Goal: Task Accomplishment & Management: Manage account settings

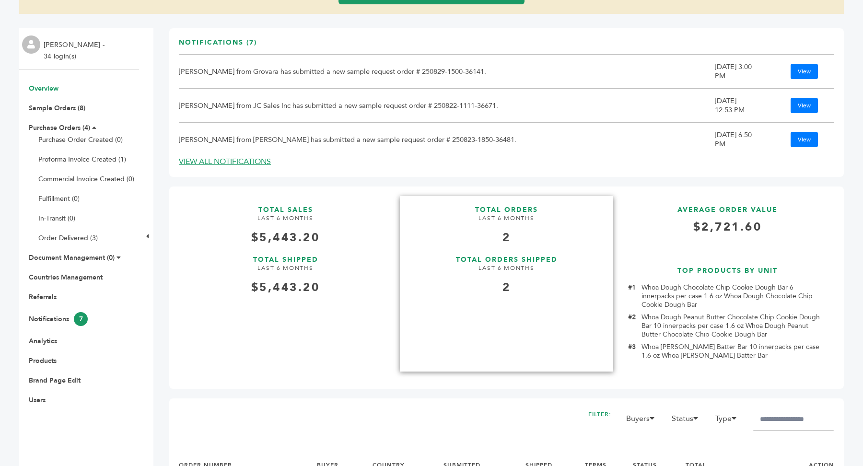
scroll to position [333, 0]
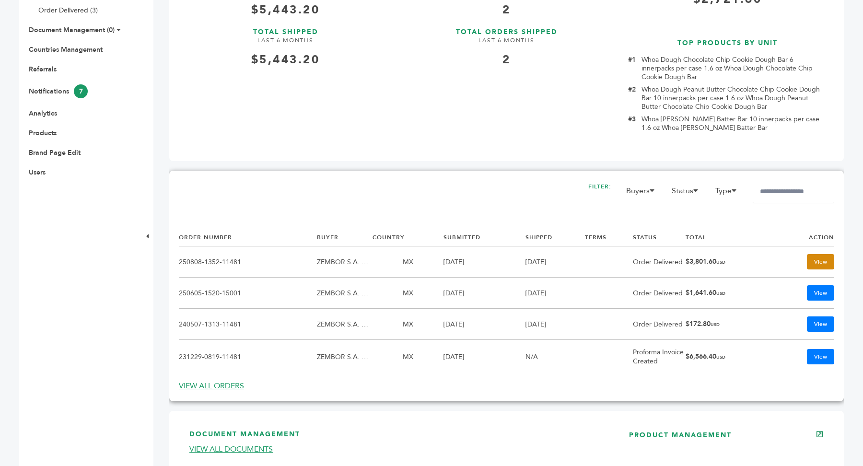
click at [826, 265] on link "View" at bounding box center [820, 261] width 27 height 15
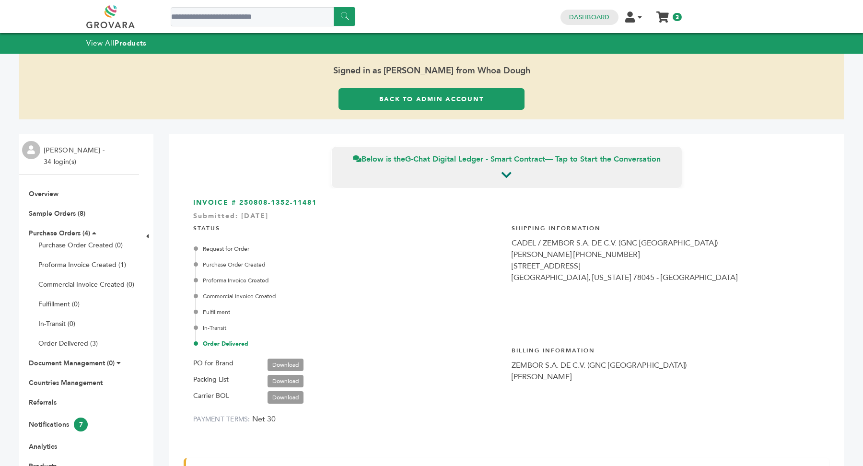
scroll to position [1761, 0]
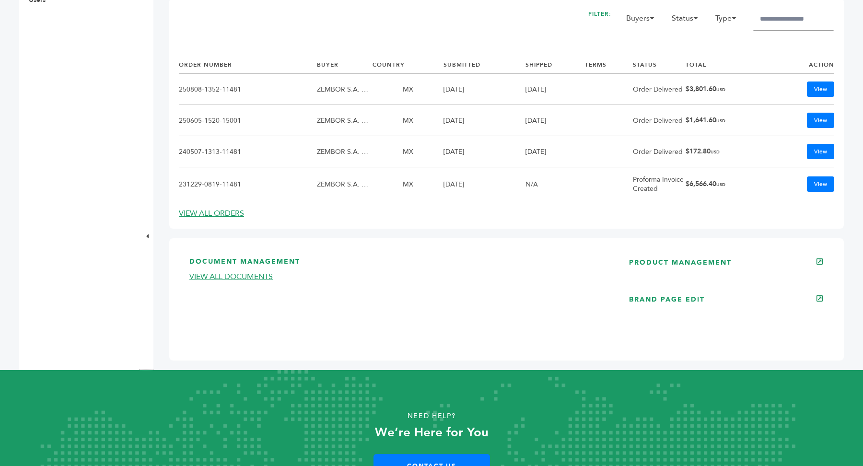
scroll to position [556, 0]
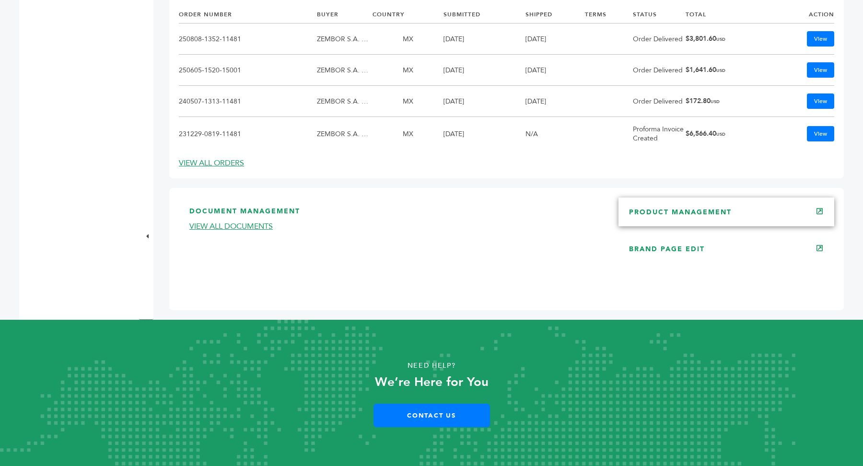
click at [712, 219] on div "PRODUCT MANAGEMENT" at bounding box center [726, 211] width 216 height 29
click at [694, 210] on link "PRODUCT MANAGEMENT" at bounding box center [680, 212] width 103 height 9
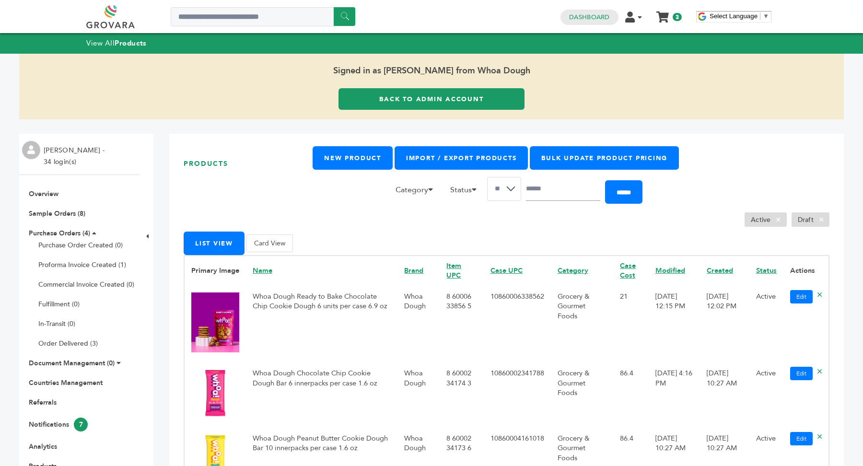
scroll to position [163, 0]
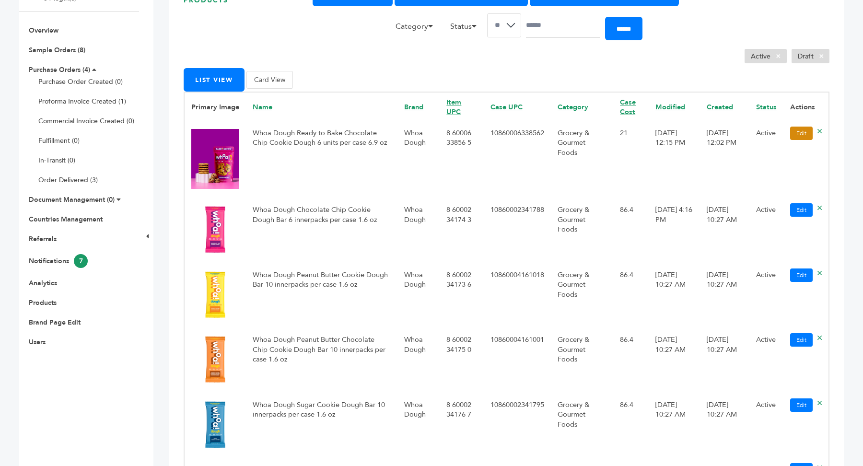
click at [792, 134] on link "Edit" at bounding box center [801, 133] width 23 height 13
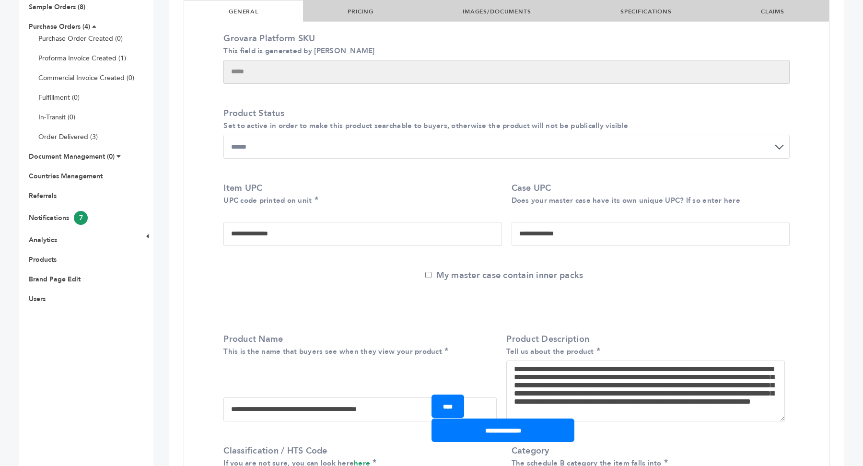
scroll to position [243, 0]
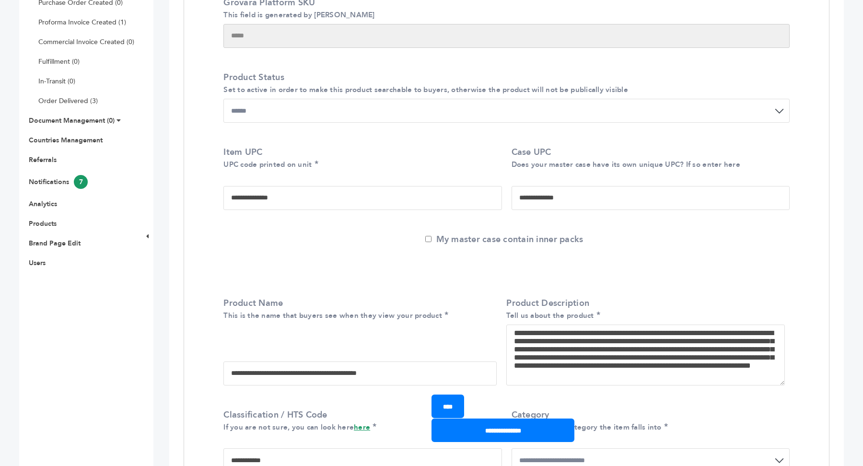
drag, startPoint x: 322, startPoint y: 202, endPoint x: 185, endPoint y: 200, distance: 137.1
click at [562, 209] on div "**********" at bounding box center [506, 180] width 580 height 82
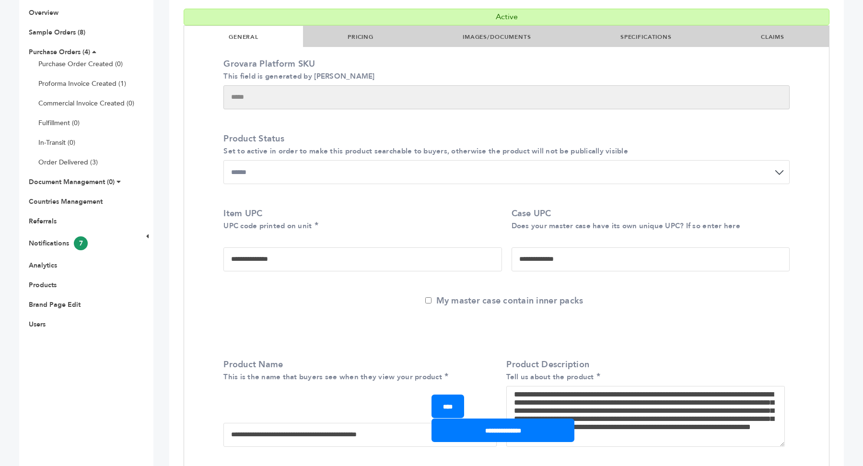
scroll to position [0, 0]
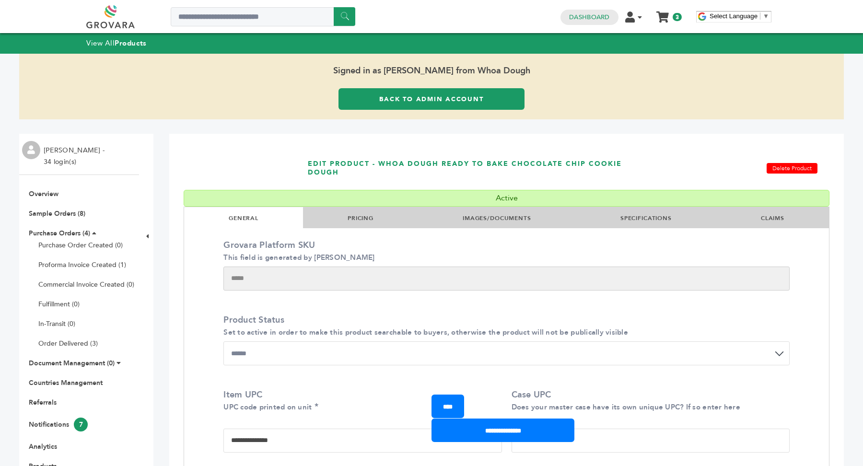
click at [642, 220] on link "SPECIFICATIONS" at bounding box center [645, 218] width 51 height 8
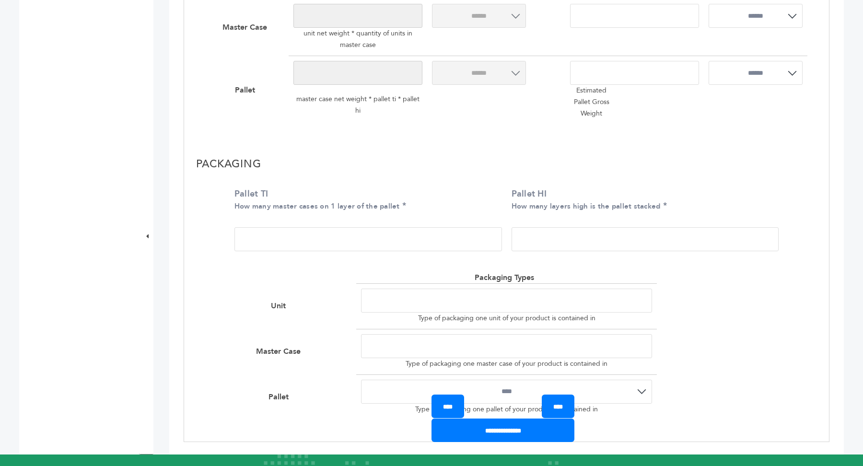
scroll to position [694, 0]
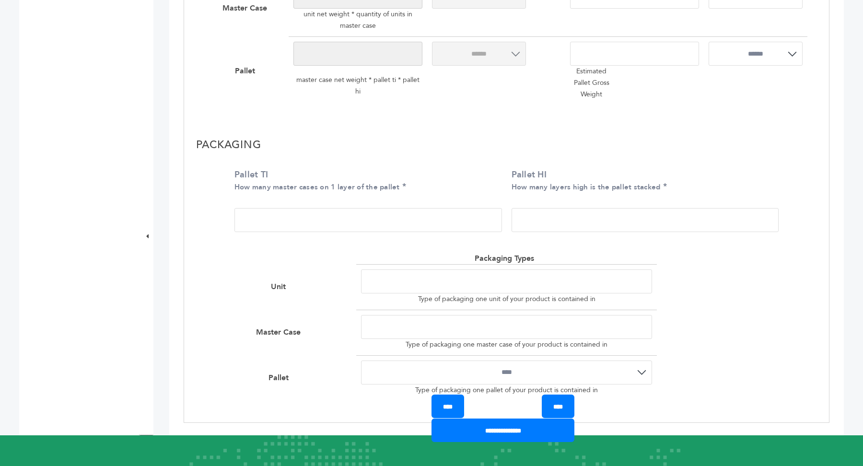
drag, startPoint x: 262, startPoint y: 223, endPoint x: 226, endPoint y: 220, distance: 36.5
click at [226, 220] on div "**********" at bounding box center [506, 274] width 645 height 295
drag, startPoint x: 555, startPoint y: 214, endPoint x: 461, endPoint y: 214, distance: 93.9
click at [461, 214] on div "Pallet TI How many master cases on 1 layer of the pallet ** Pallet HI How many …" at bounding box center [506, 203] width 559 height 82
drag, startPoint x: 385, startPoint y: 278, endPoint x: 540, endPoint y: 354, distance: 172.1
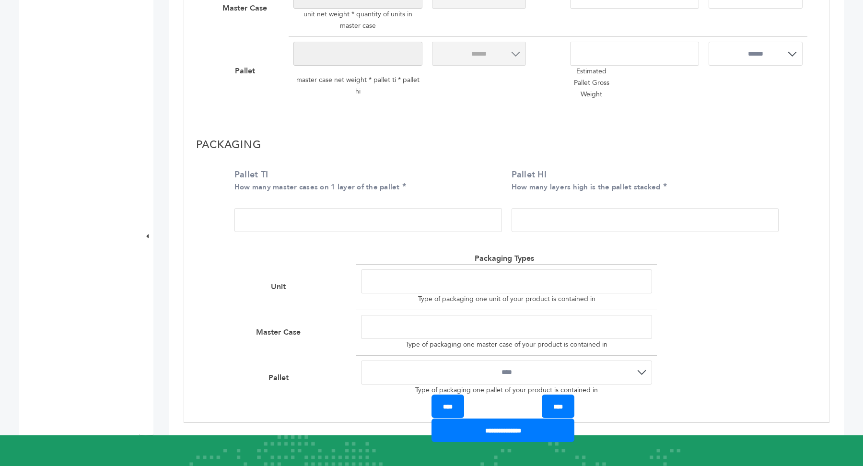
click at [540, 354] on div "**********" at bounding box center [506, 326] width 601 height 147
click at [736, 343] on div at bounding box center [732, 333] width 150 height 46
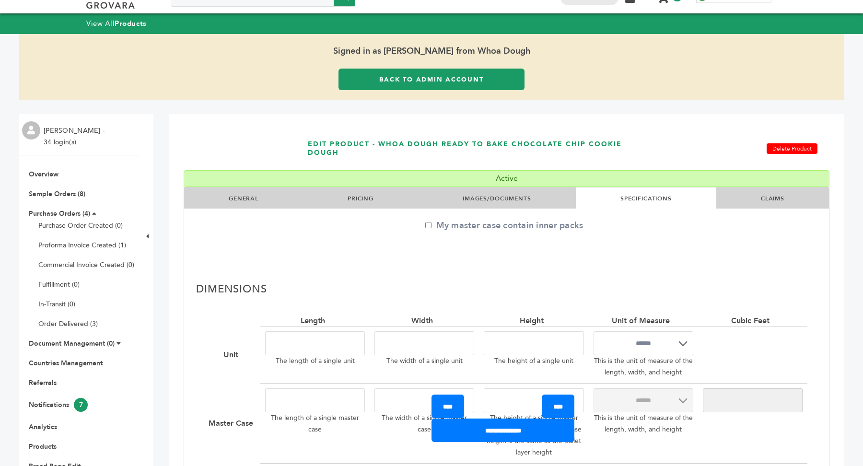
scroll to position [0, 0]
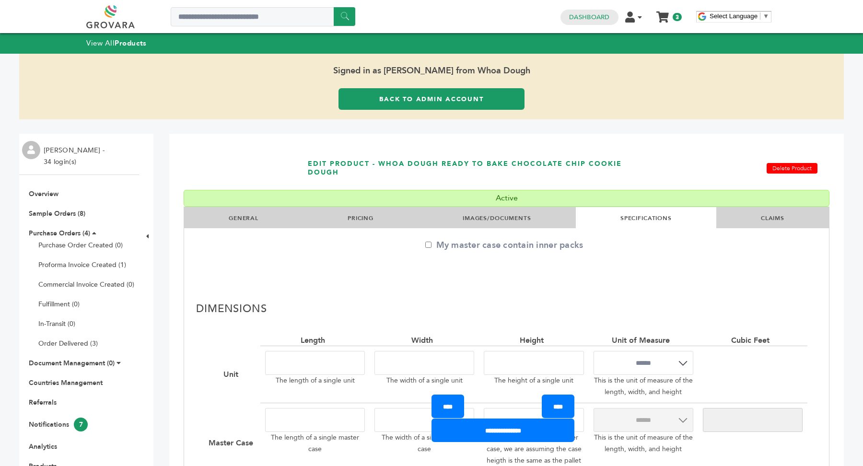
click at [496, 220] on link "IMAGES/DOCUMENTS" at bounding box center [496, 218] width 69 height 8
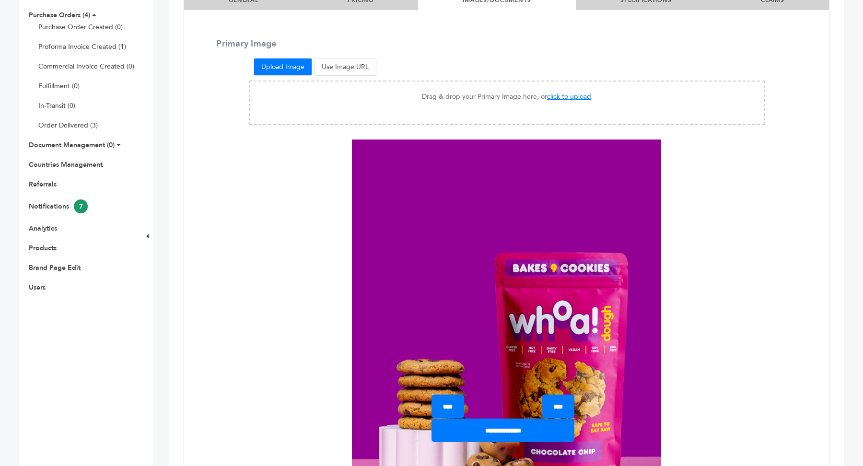
scroll to position [210, 0]
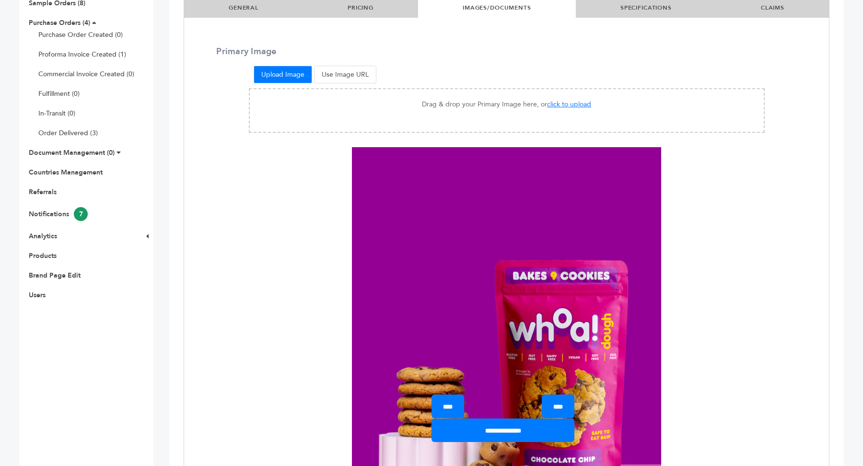
click at [368, 6] on link "PRICING" at bounding box center [360, 8] width 26 height 8
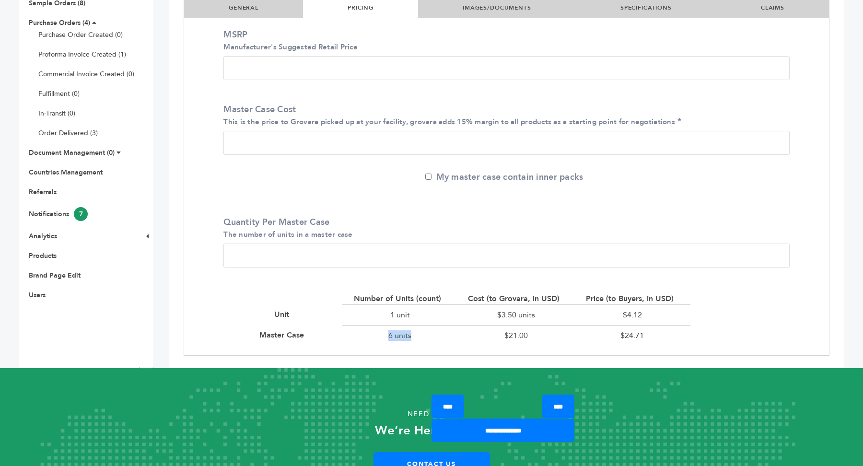
drag, startPoint x: 385, startPoint y: 332, endPoint x: 435, endPoint y: 332, distance: 49.8
click at [435, 332] on div "6 units" at bounding box center [400, 335] width 116 height 21
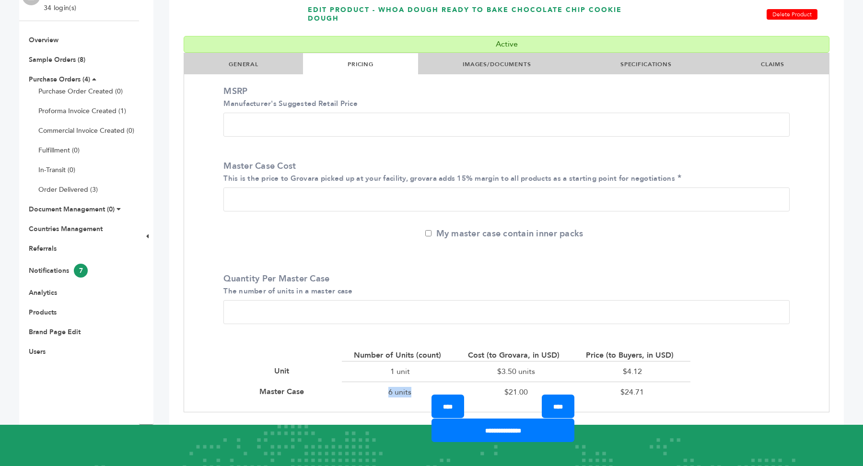
scroll to position [153, 0]
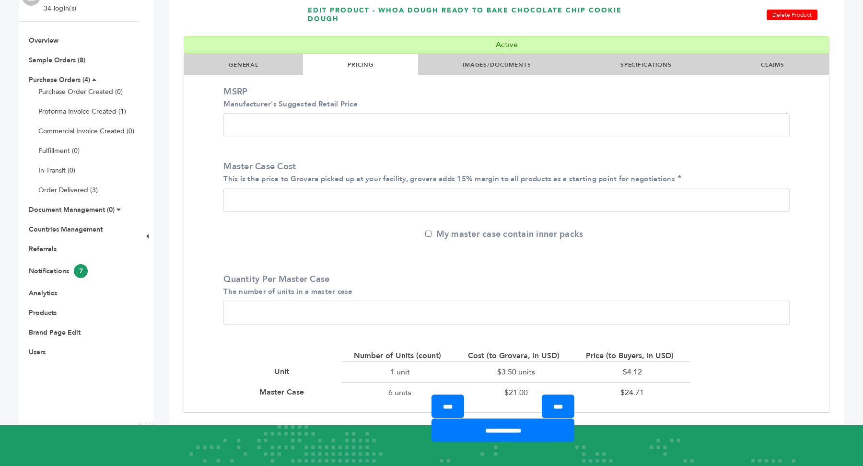
drag, startPoint x: 258, startPoint y: 128, endPoint x: 227, endPoint y: 129, distance: 31.6
click at [227, 129] on input "****" at bounding box center [506, 125] width 566 height 24
click at [258, 200] on input "**" at bounding box center [506, 200] width 566 height 24
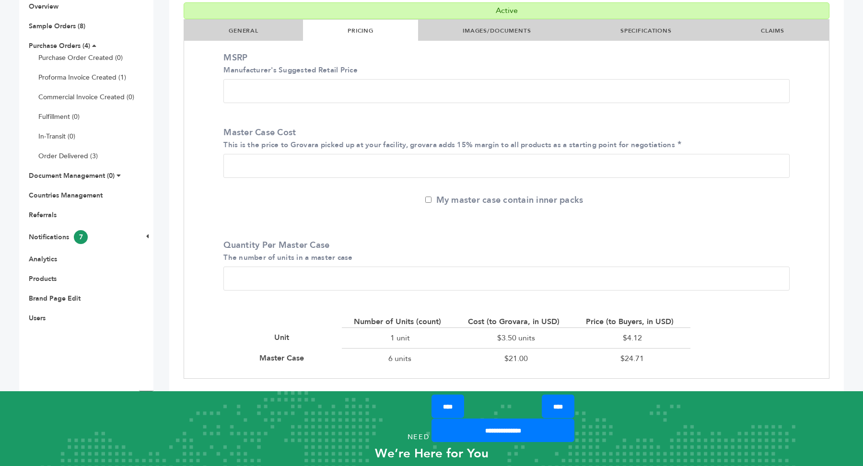
scroll to position [190, 0]
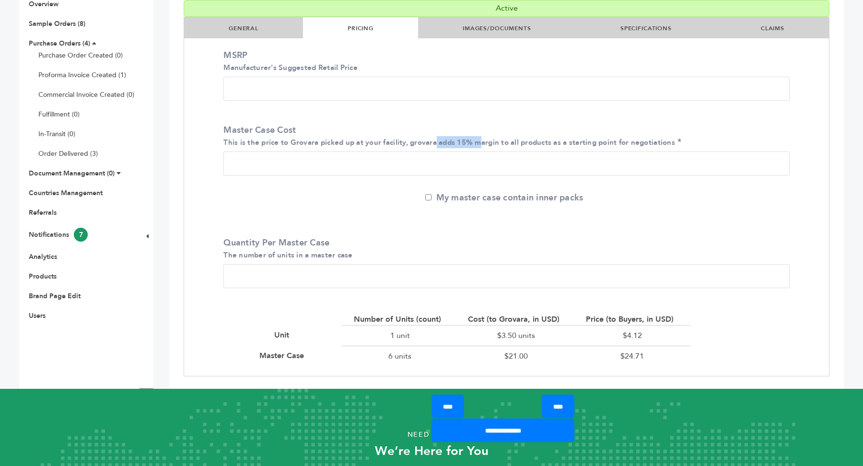
drag, startPoint x: 439, startPoint y: 140, endPoint x: 482, endPoint y: 139, distance: 43.6
click at [482, 139] on small "This is the price to Grovara picked up at your facility, grovara adds 15% margi…" at bounding box center [448, 143] width 451 height 10
drag, startPoint x: 503, startPoint y: 357, endPoint x: 542, endPoint y: 357, distance: 38.8
click at [542, 357] on div "$21.00" at bounding box center [516, 356] width 116 height 21
drag, startPoint x: 616, startPoint y: 354, endPoint x: 678, endPoint y: 355, distance: 61.8
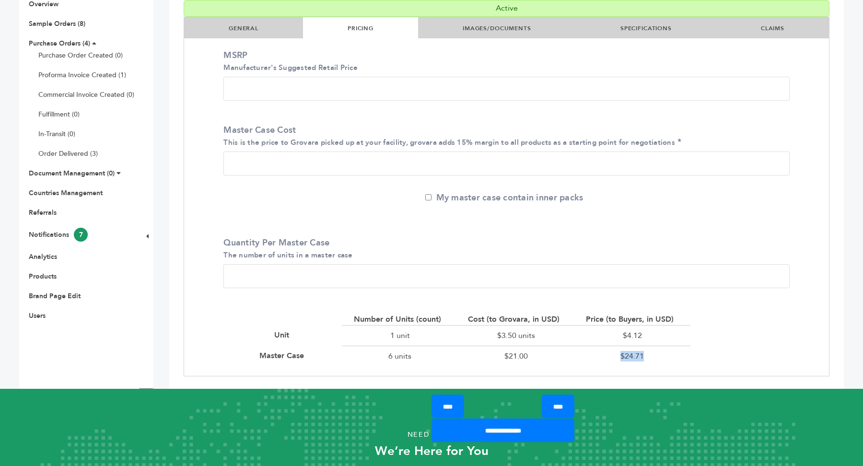
click at [678, 355] on div "$24.71" at bounding box center [632, 356] width 116 height 21
drag, startPoint x: 281, startPoint y: 164, endPoint x: 217, endPoint y: 164, distance: 64.2
click at [217, 164] on div "Master Case Cost This is the price to Grovara picked up at your facility, grova…" at bounding box center [506, 152] width 580 height 70
drag, startPoint x: 270, startPoint y: 280, endPoint x: 215, endPoint y: 259, distance: 58.8
click at [215, 259] on div "MSRP Manufacturer's Suggested Retail Price **** Master Case Cost This is the pr…" at bounding box center [506, 209] width 645 height 334
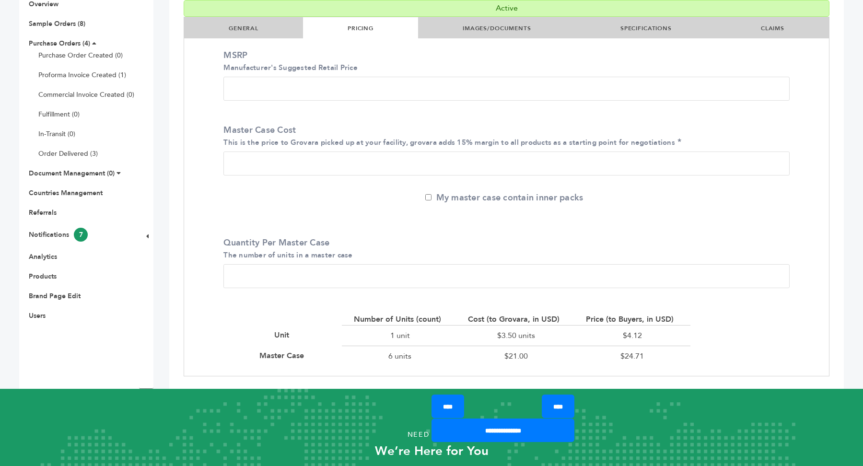
click at [644, 22] on li "SPECIFICATIONS" at bounding box center [646, 27] width 140 height 21
click at [642, 24] on link "SPECIFICATIONS" at bounding box center [645, 28] width 51 height 8
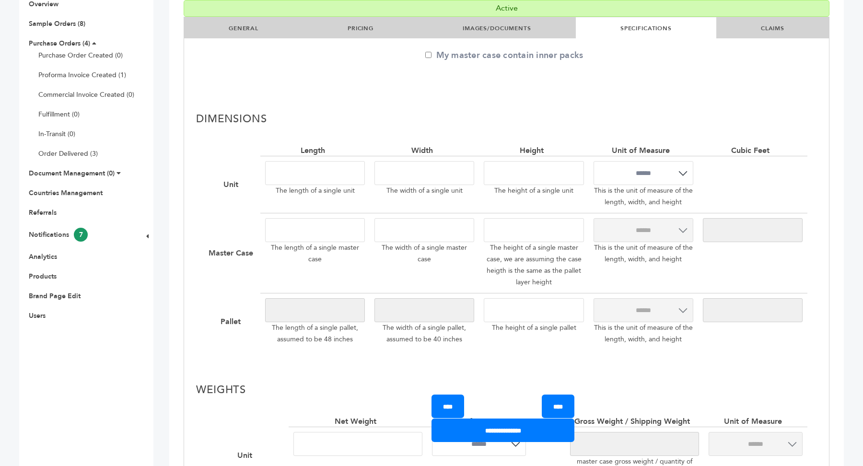
click at [513, 29] on link "IMAGES/DOCUMENTS" at bounding box center [496, 28] width 69 height 8
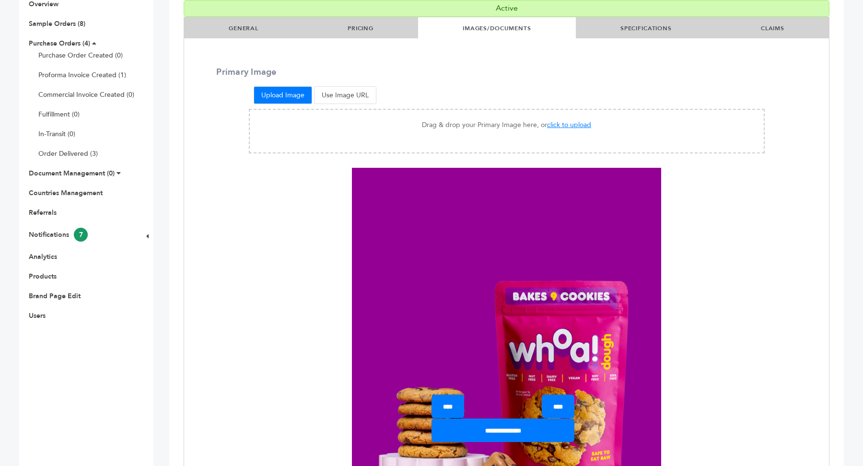
click at [233, 31] on link "GENERAL" at bounding box center [244, 28] width 30 height 8
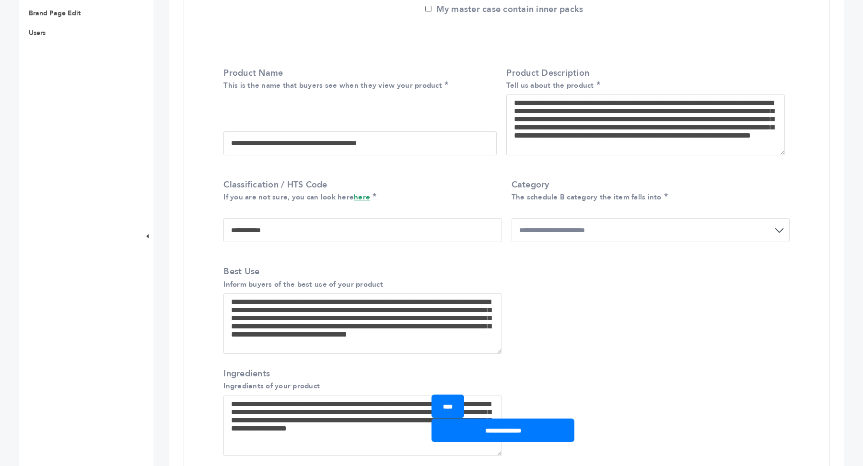
scroll to position [487, 0]
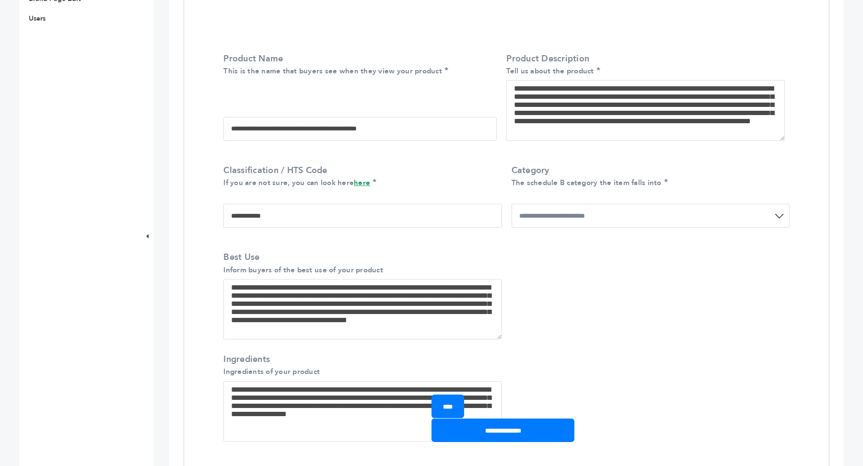
click at [560, 101] on textarea "**********" at bounding box center [645, 110] width 278 height 61
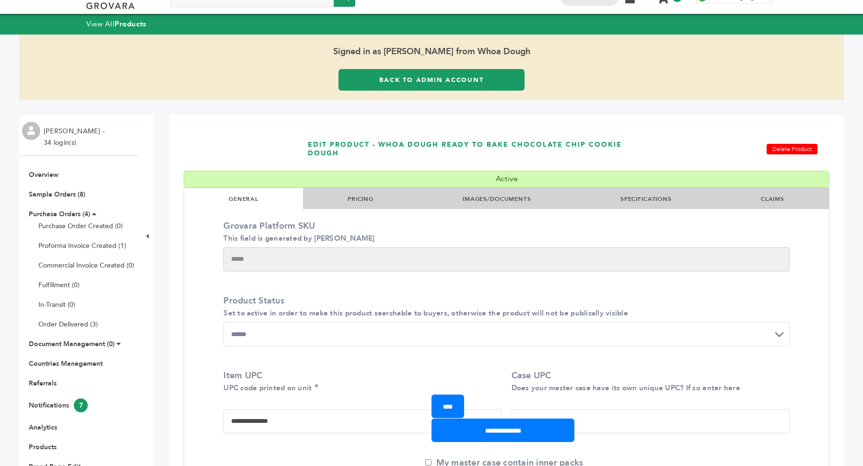
scroll to position [0, 0]
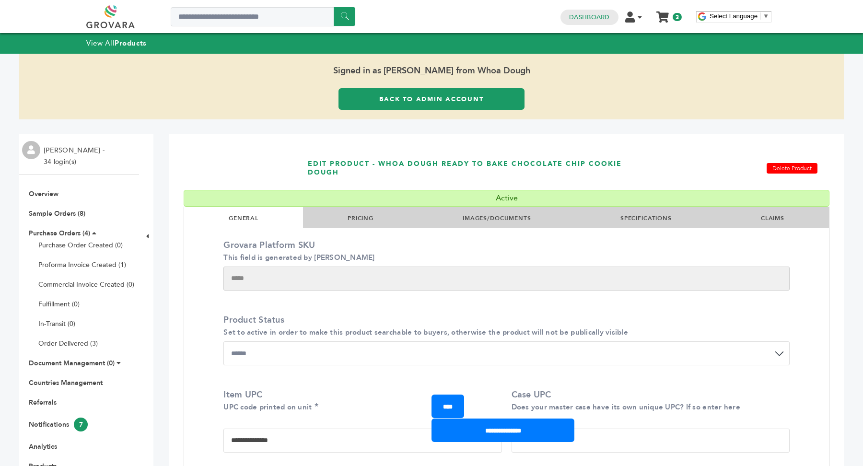
click at [241, 215] on link "GENERAL" at bounding box center [244, 218] width 30 height 8
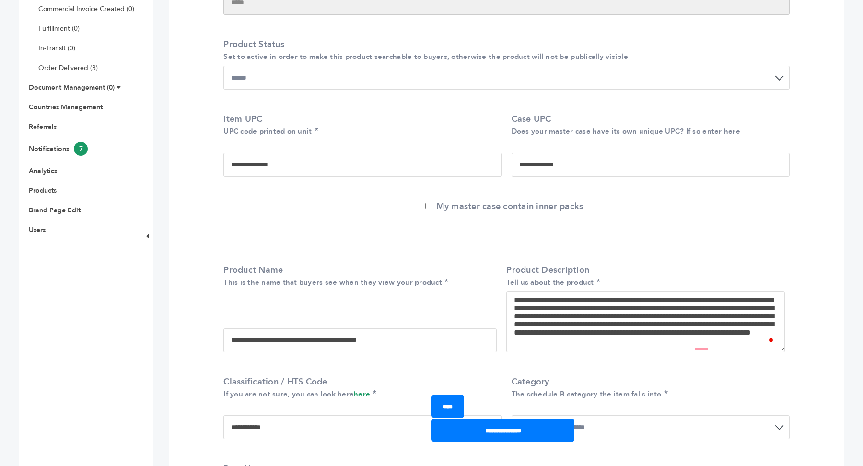
scroll to position [278, 0]
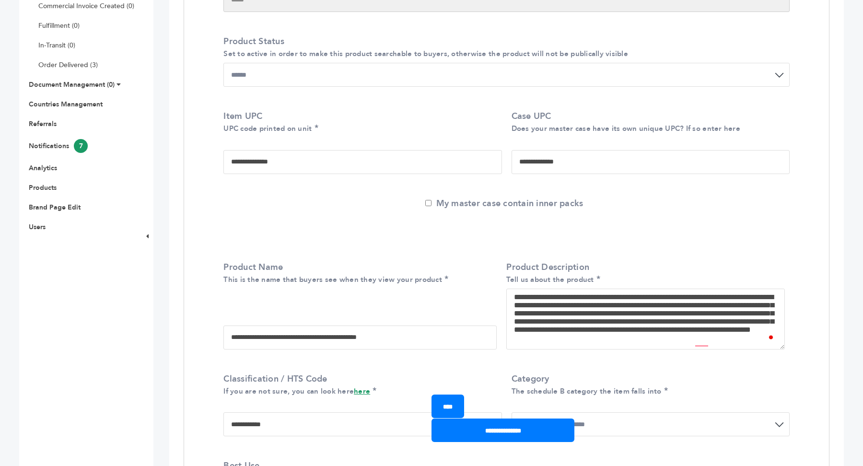
drag, startPoint x: 255, startPoint y: 337, endPoint x: 437, endPoint y: 332, distance: 181.7
click at [437, 332] on input "**********" at bounding box center [359, 337] width 273 height 24
click at [316, 75] on select "**********" at bounding box center [506, 75] width 566 height 24
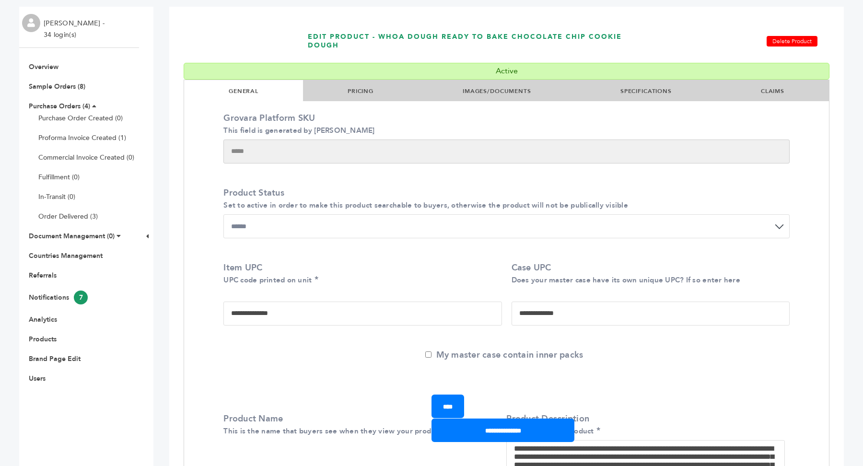
scroll to position [0, 0]
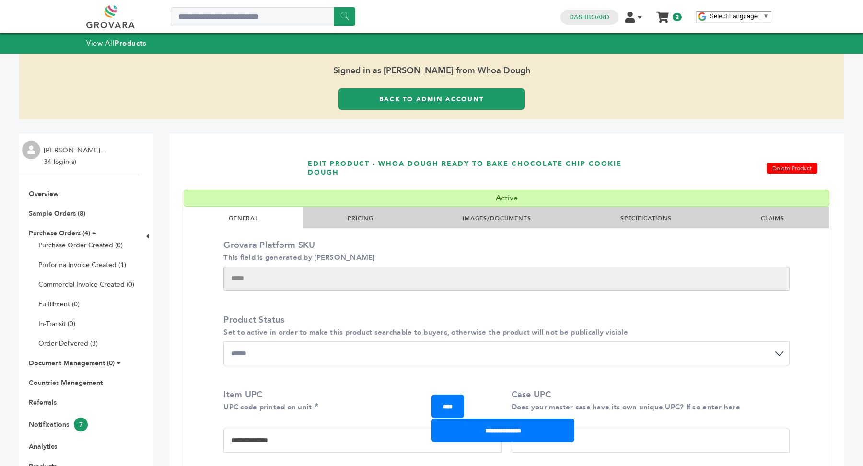
click at [359, 217] on link "PRICING" at bounding box center [360, 218] width 26 height 8
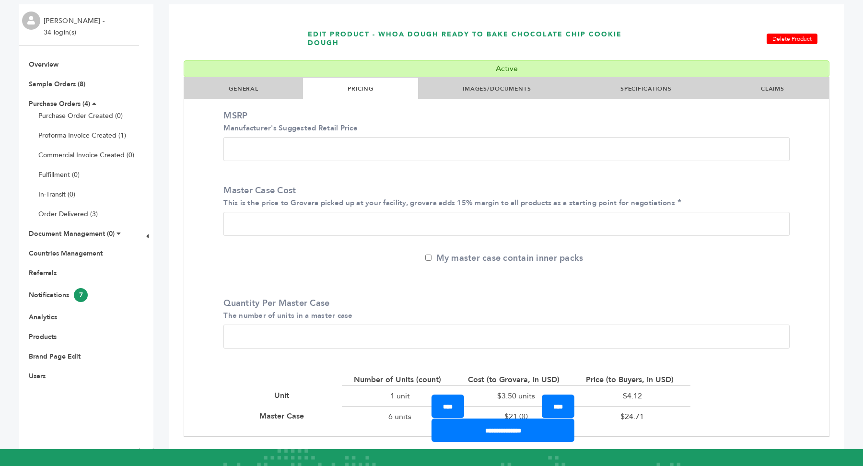
scroll to position [133, 0]
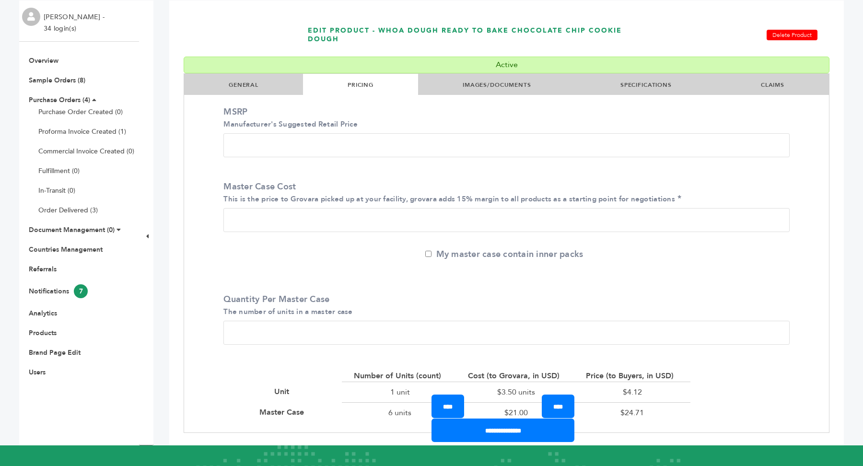
click at [642, 79] on li "SPECIFICATIONS" at bounding box center [646, 84] width 140 height 21
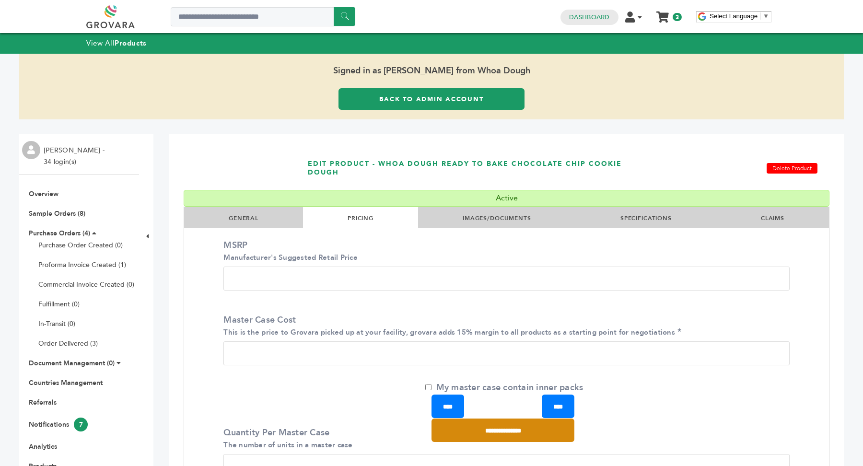
click at [508, 441] on input "**********" at bounding box center [502, 429] width 143 height 23
click at [513, 436] on input "**********" at bounding box center [502, 429] width 143 height 23
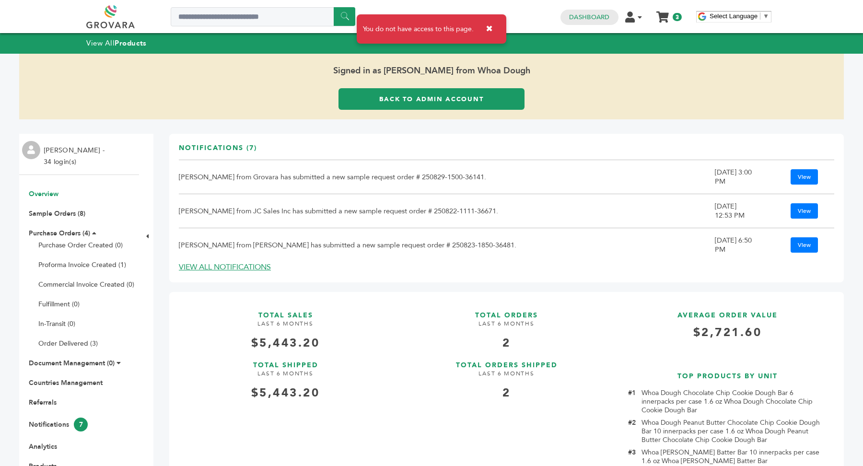
click at [454, 103] on link "Back to Admin Account" at bounding box center [431, 99] width 186 height 22
